Goal: Obtain resource: Obtain resource

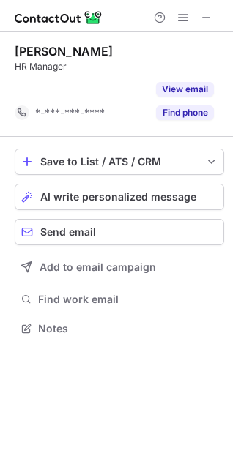
scroll to position [294, 233]
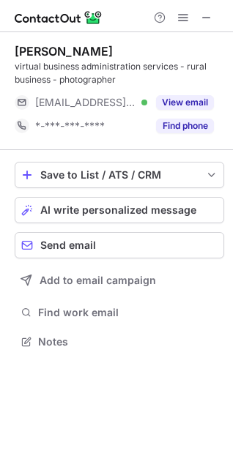
scroll to position [331, 233]
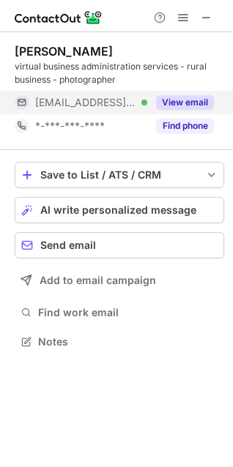
click at [138, 111] on div "***@bigpond.com Verified" at bounding box center [81, 102] width 133 height 23
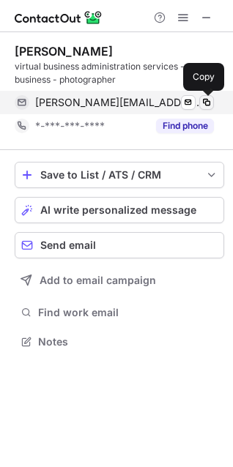
click at [204, 102] on span at bounding box center [207, 103] width 12 height 12
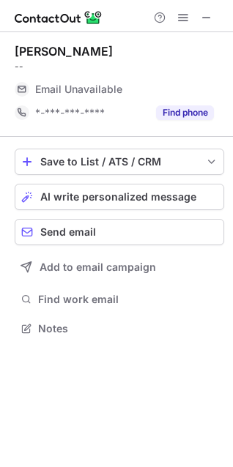
scroll to position [7, 7]
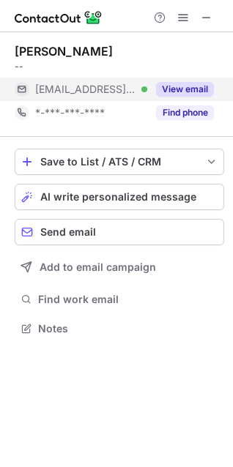
click at [108, 89] on span "***@murraybridge.sa.gov.au" at bounding box center [85, 89] width 101 height 13
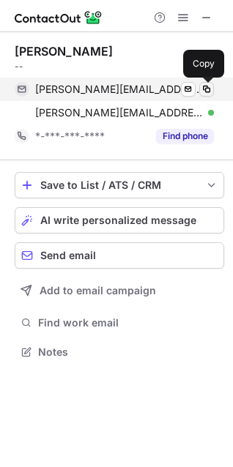
click at [205, 87] on span at bounding box center [207, 89] width 12 height 12
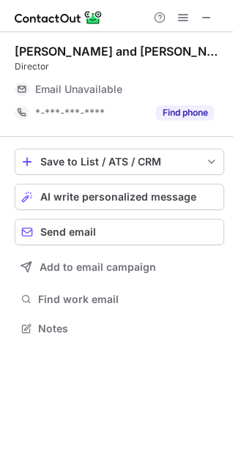
scroll to position [7, 7]
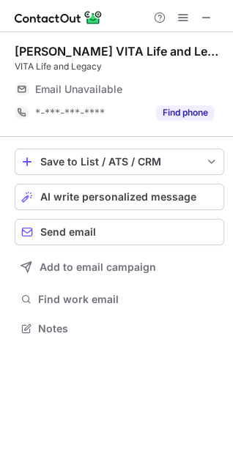
scroll to position [7, 7]
click at [198, 18] on button at bounding box center [207, 18] width 18 height 18
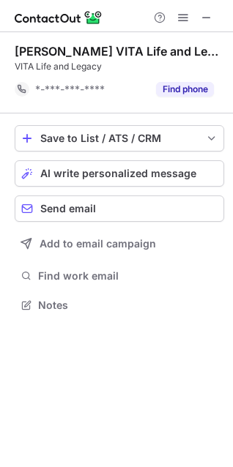
scroll to position [294, 233]
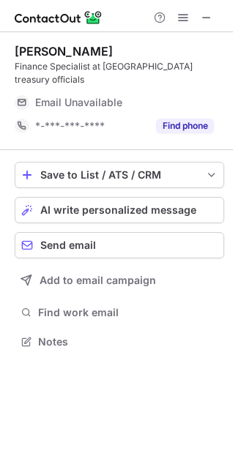
scroll to position [7, 7]
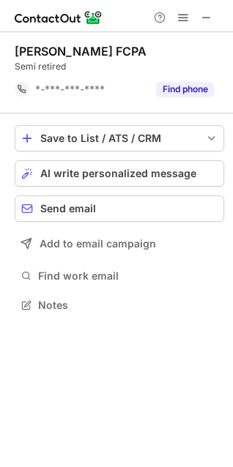
scroll to position [294, 233]
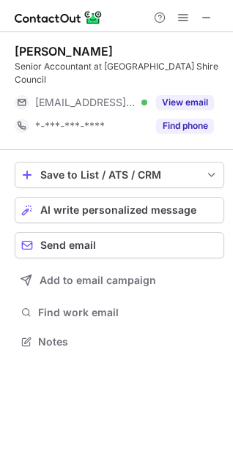
scroll to position [7, 7]
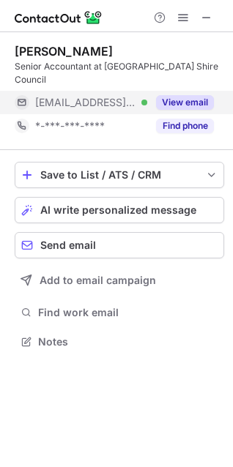
click at [183, 95] on button "View email" at bounding box center [185, 102] width 58 height 15
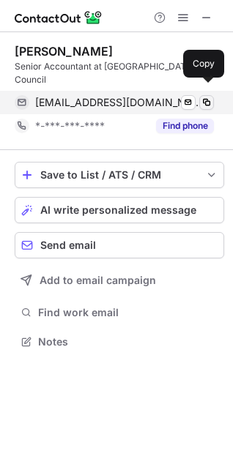
click at [202, 97] on span at bounding box center [207, 103] width 12 height 12
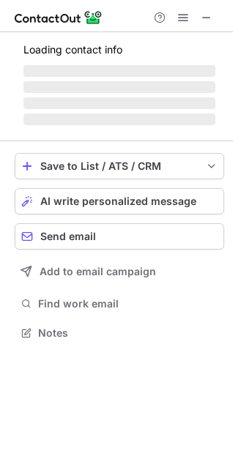
scroll to position [331, 233]
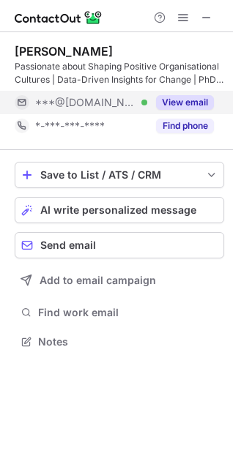
click at [120, 102] on div "***@hotmail.com Verified" at bounding box center [91, 102] width 112 height 13
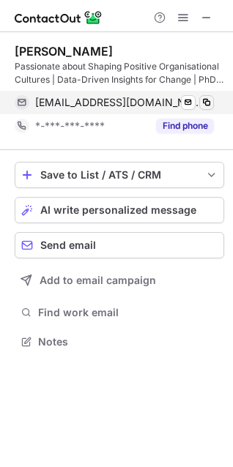
click at [211, 99] on span at bounding box center [207, 103] width 12 height 12
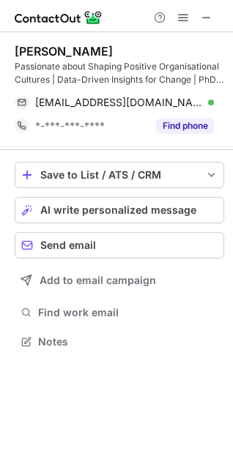
scroll to position [284, 233]
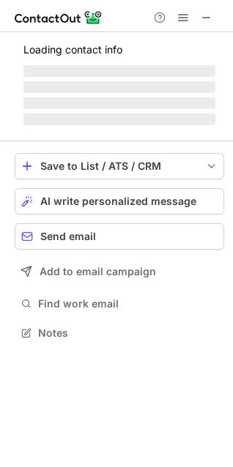
scroll to position [354, 233]
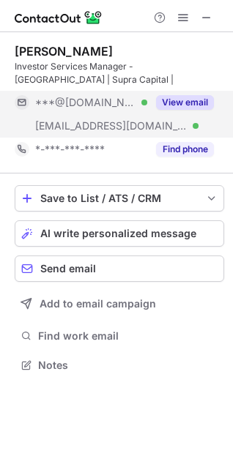
click at [147, 112] on div "View email" at bounding box center [180, 102] width 67 height 23
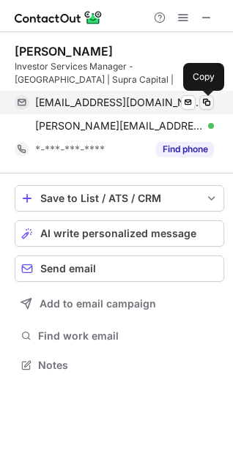
click at [210, 102] on span at bounding box center [207, 103] width 12 height 12
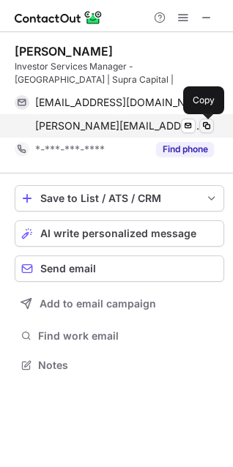
click at [206, 124] on span at bounding box center [207, 126] width 12 height 12
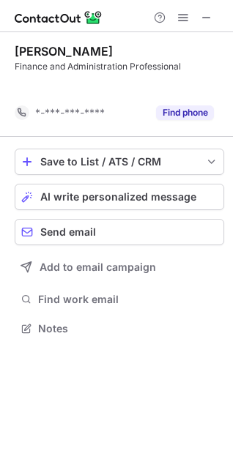
scroll to position [294, 233]
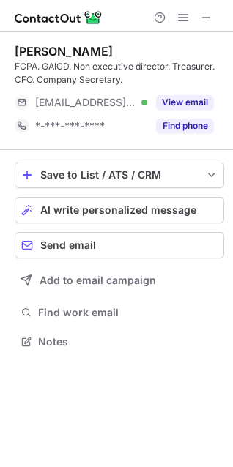
scroll to position [331, 233]
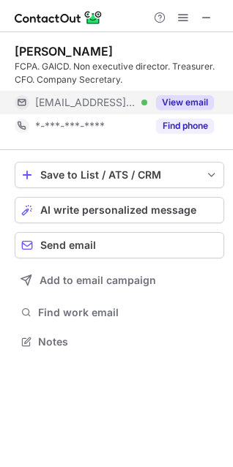
click at [155, 91] on div "View email" at bounding box center [180, 102] width 67 height 23
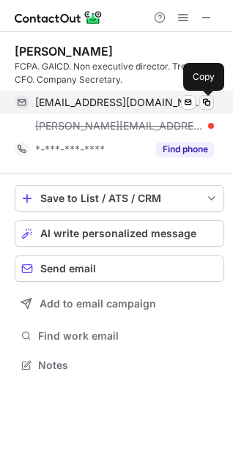
click at [204, 99] on span at bounding box center [207, 103] width 12 height 12
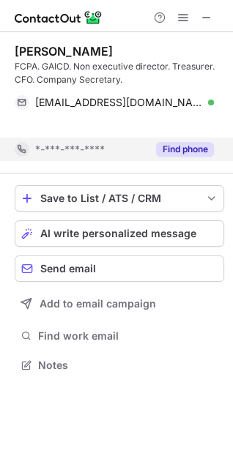
scroll to position [331, 233]
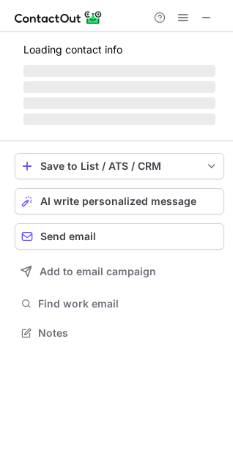
scroll to position [331, 233]
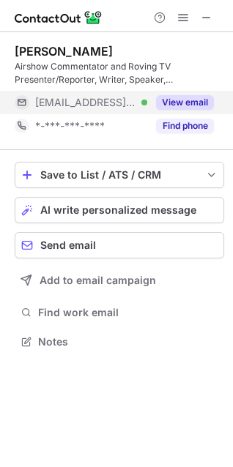
click at [178, 104] on button "View email" at bounding box center [185, 102] width 58 height 15
click at [150, 111] on div "View email" at bounding box center [180, 102] width 67 height 23
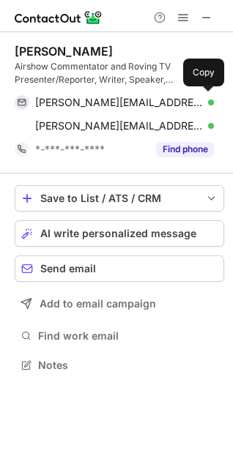
scroll to position [354, 233]
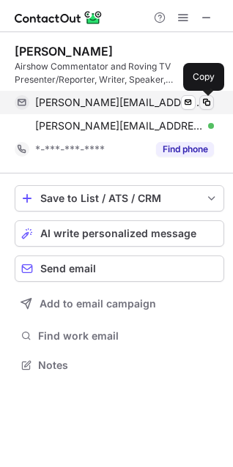
click at [203, 107] on span at bounding box center [207, 103] width 12 height 12
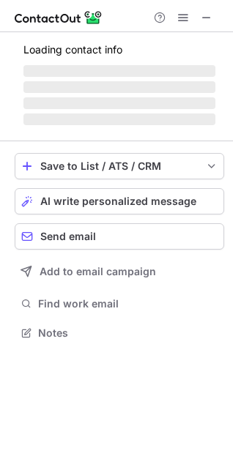
scroll to position [341, 233]
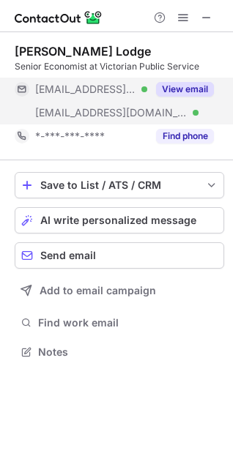
click at [92, 89] on span "[EMAIL_ADDRESS][DOMAIN_NAME]" at bounding box center [85, 89] width 101 height 13
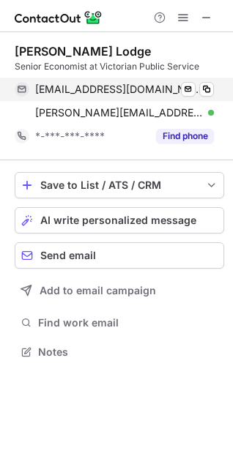
click at [214, 89] on div "[EMAIL_ADDRESS][DOMAIN_NAME] Verified Send email Copy" at bounding box center [114, 89] width 199 height 23
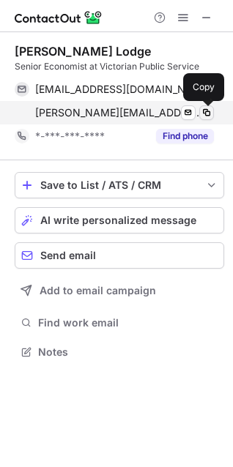
click at [205, 116] on span at bounding box center [207, 113] width 12 height 12
